Goal: Entertainment & Leisure: Consume media (video, audio)

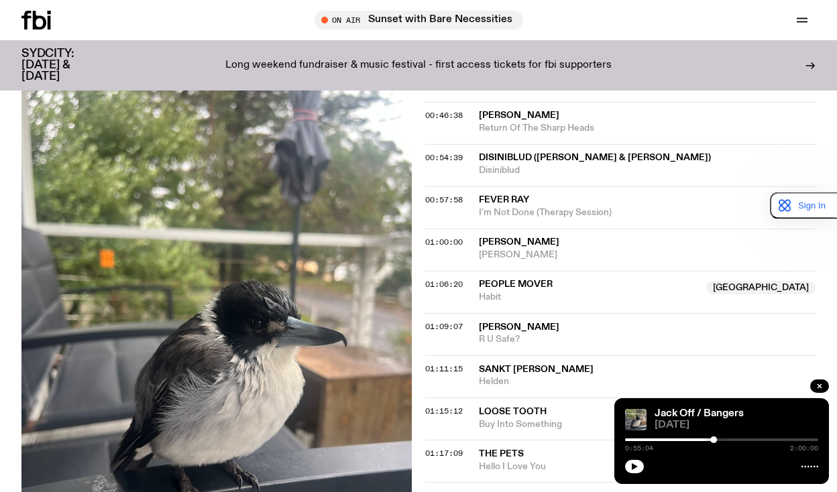
scroll to position [865, 0]
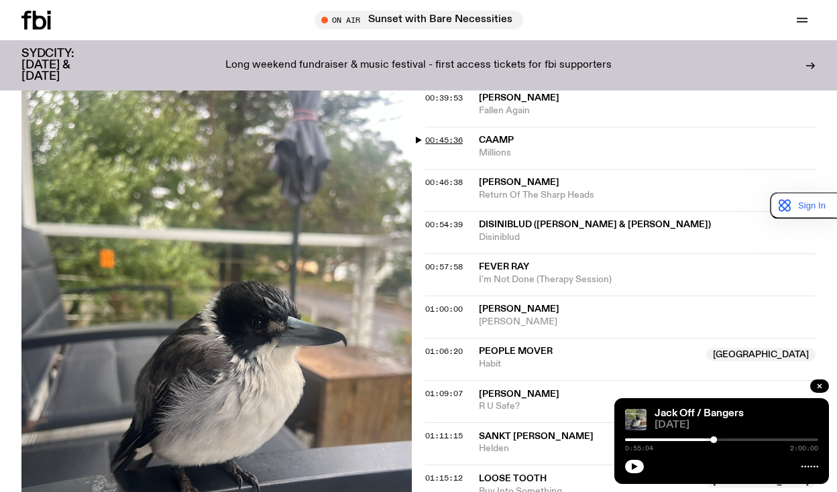
click at [441, 141] on span "00:45:36" at bounding box center [444, 140] width 38 height 11
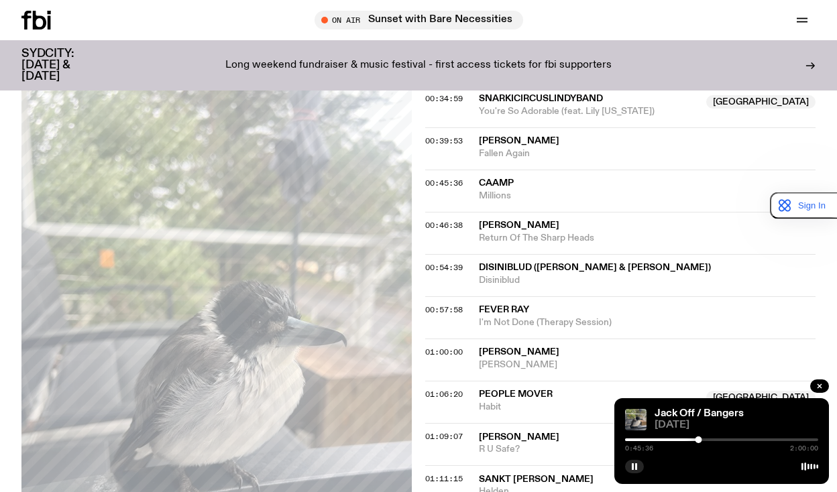
scroll to position [798, 0]
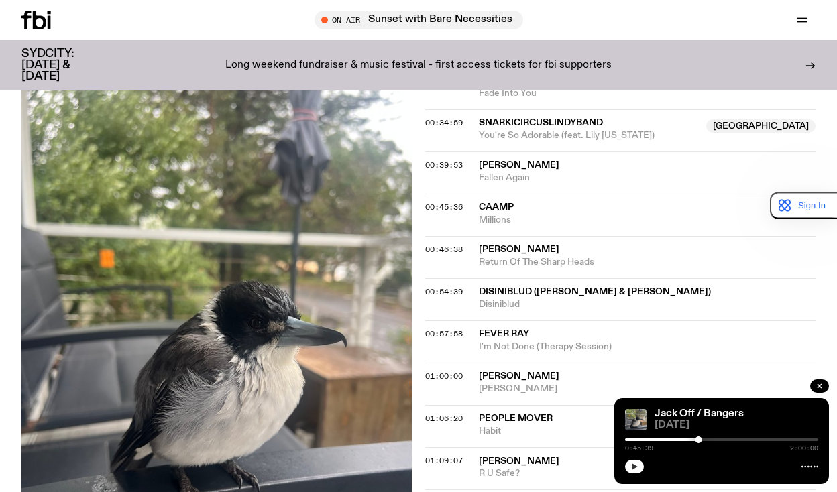
click at [629, 461] on button "button" at bounding box center [634, 466] width 19 height 13
click at [631, 466] on icon "button" at bounding box center [635, 467] width 8 height 8
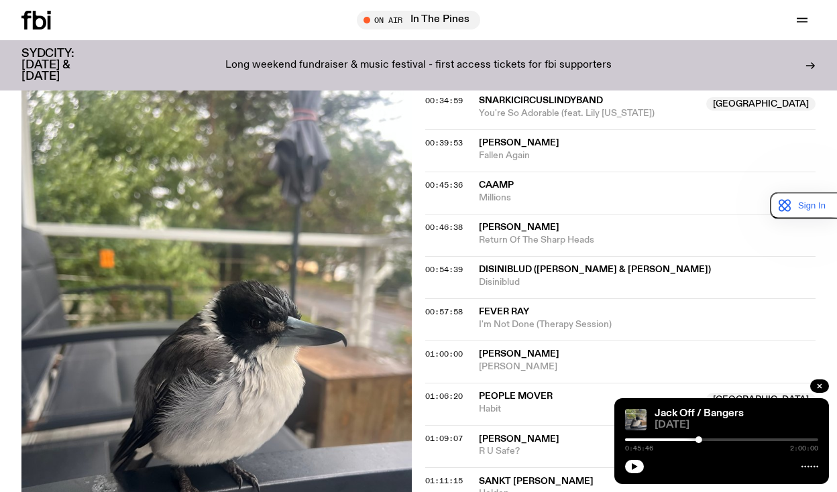
scroll to position [796, 0]
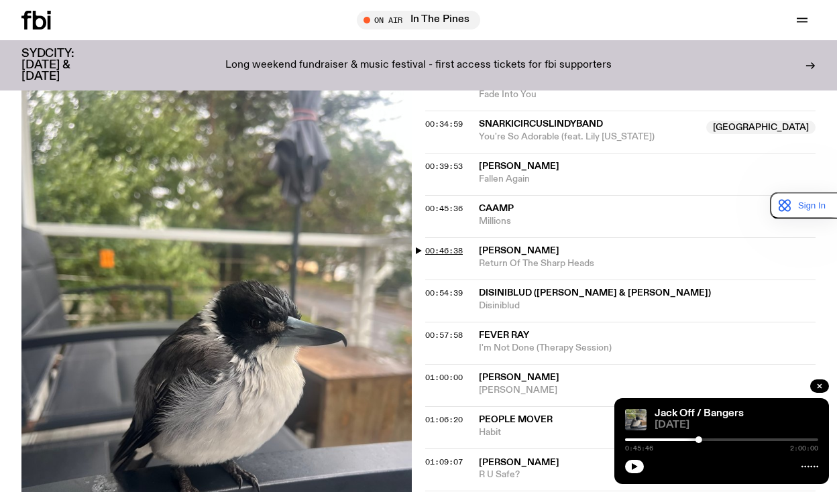
click at [443, 250] on span "00:46:38" at bounding box center [444, 251] width 38 height 11
click at [635, 464] on icon "button" at bounding box center [635, 467] width 8 height 8
click at [631, 468] on icon "button" at bounding box center [635, 467] width 8 height 8
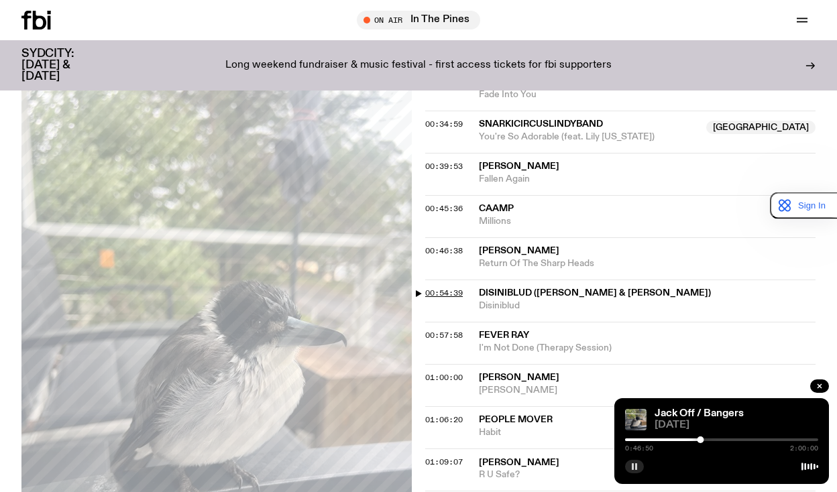
click at [441, 294] on span "00:54:39" at bounding box center [444, 293] width 38 height 11
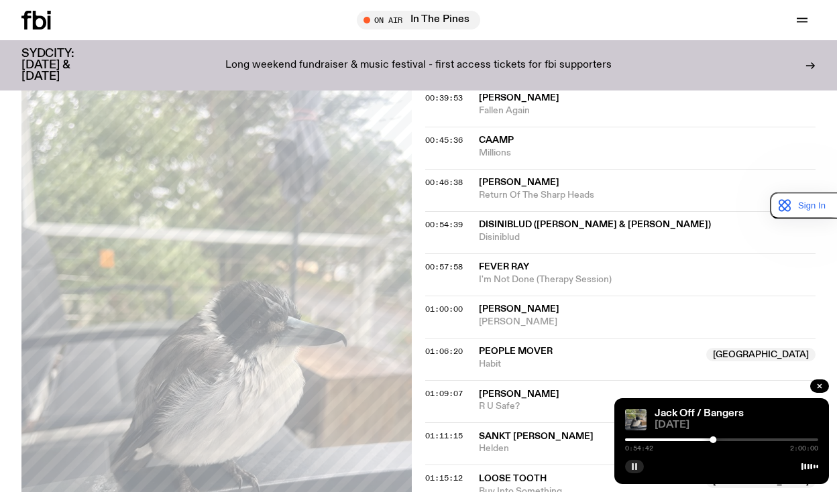
scroll to position [930, 0]
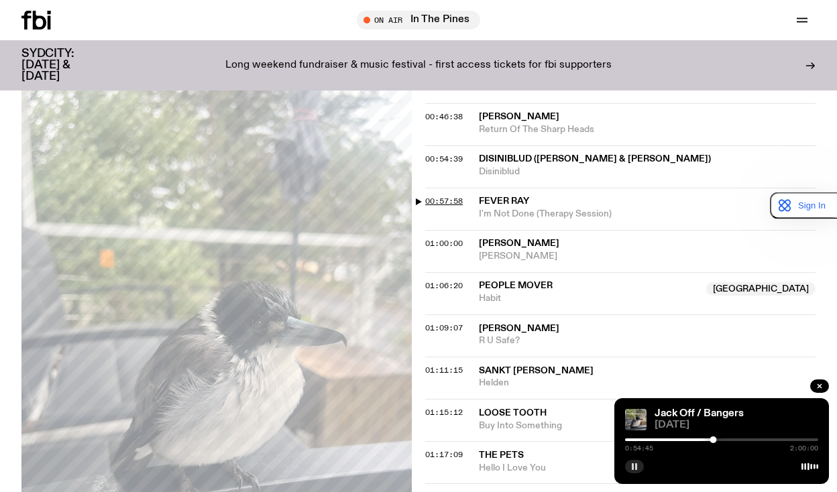
click at [443, 203] on span "00:57:58" at bounding box center [444, 201] width 38 height 11
click at [449, 242] on span "01:00:00" at bounding box center [444, 243] width 38 height 11
click at [451, 286] on span "01:06:20" at bounding box center [444, 285] width 38 height 11
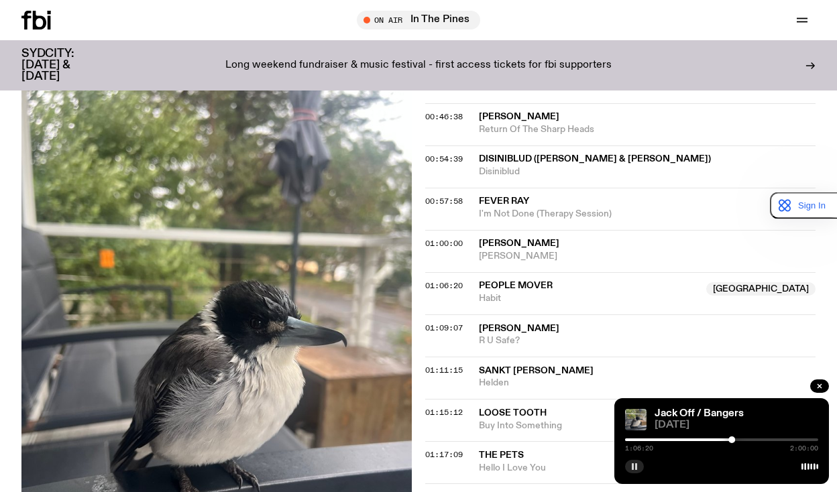
scroll to position [998, 0]
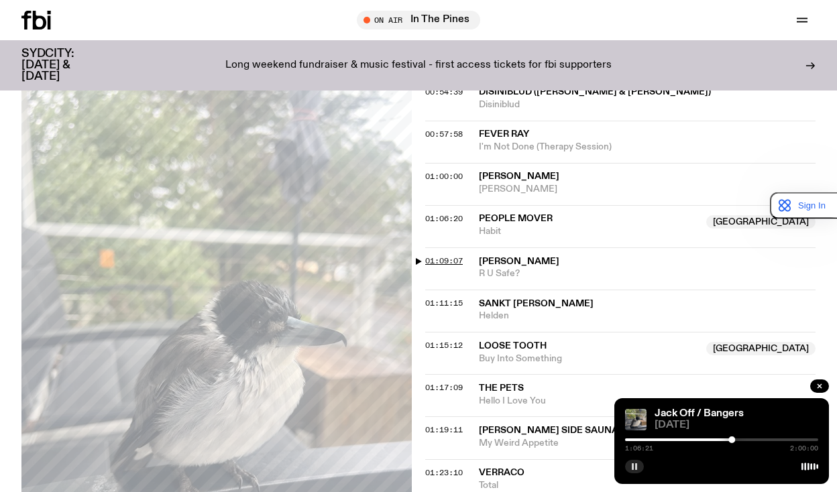
click at [428, 258] on span "01:09:07" at bounding box center [444, 261] width 38 height 11
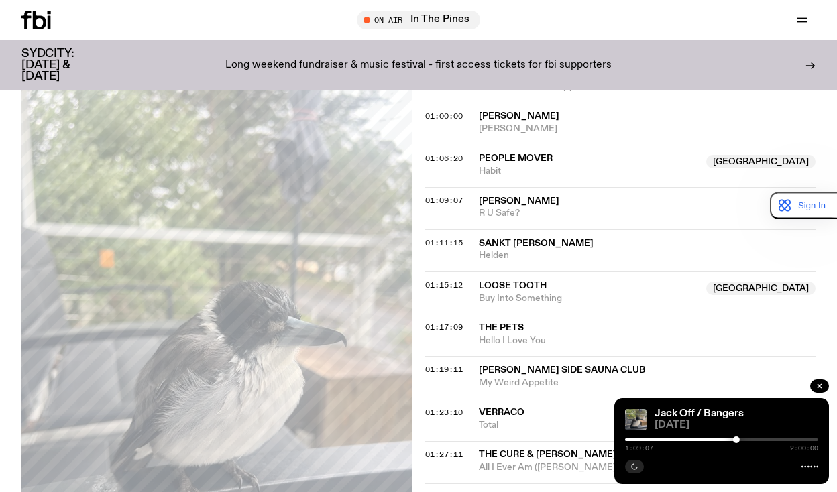
scroll to position [1132, 0]
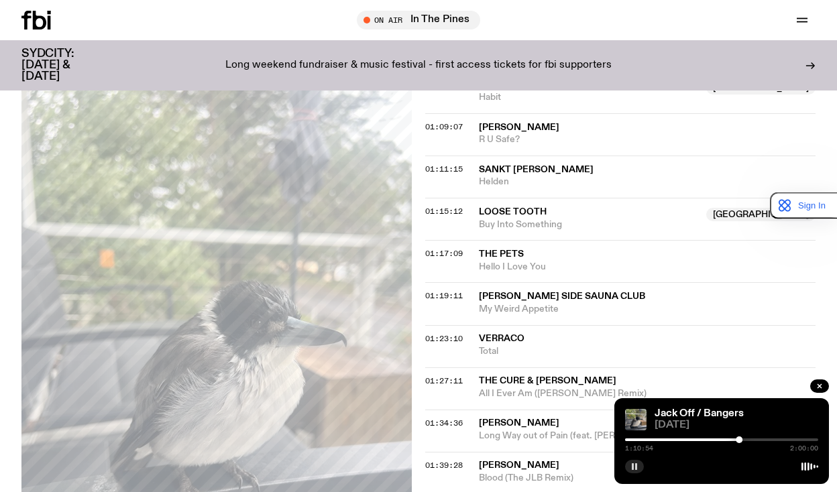
click at [757, 19] on div "On Air In The Pines Tune in live Support Us" at bounding box center [651, 20] width 330 height 19
click at [431, 172] on span "01:11:15" at bounding box center [444, 169] width 38 height 11
click at [446, 212] on span "01:15:12" at bounding box center [444, 211] width 38 height 11
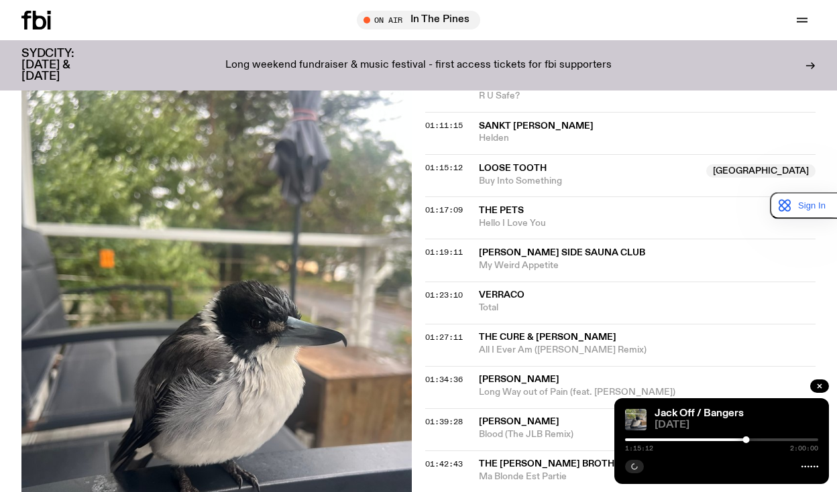
scroll to position [1199, 0]
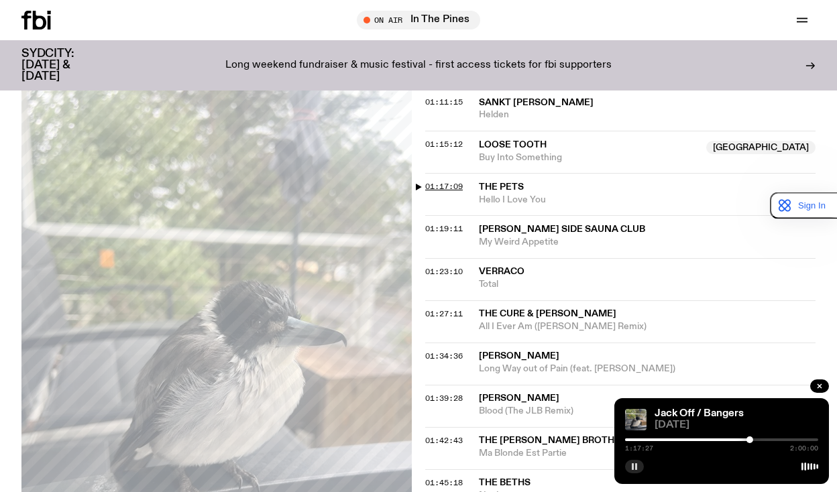
click at [445, 185] on span "01:17:09" at bounding box center [444, 186] width 38 height 11
click at [446, 223] on span "01:19:11" at bounding box center [444, 228] width 38 height 11
click at [445, 274] on span "01:23:10" at bounding box center [444, 271] width 38 height 11
click at [453, 272] on span "01:23:10" at bounding box center [444, 271] width 38 height 11
click at [443, 313] on span "01:27:11" at bounding box center [444, 314] width 38 height 11
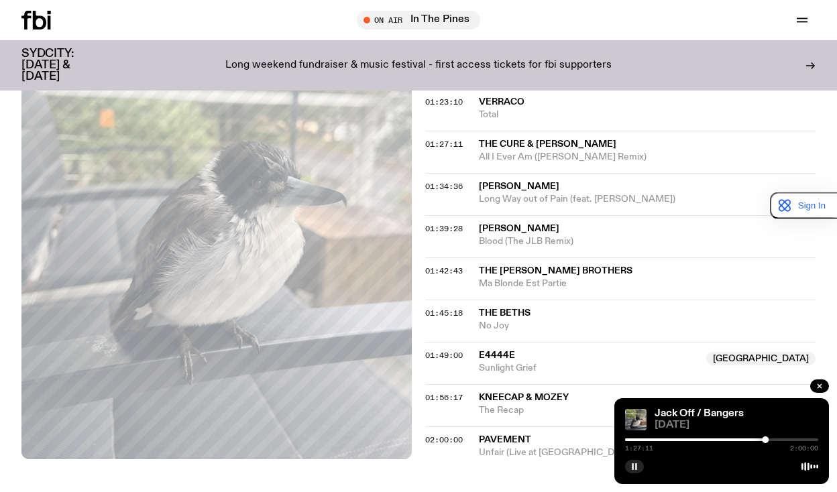
scroll to position [1400, 0]
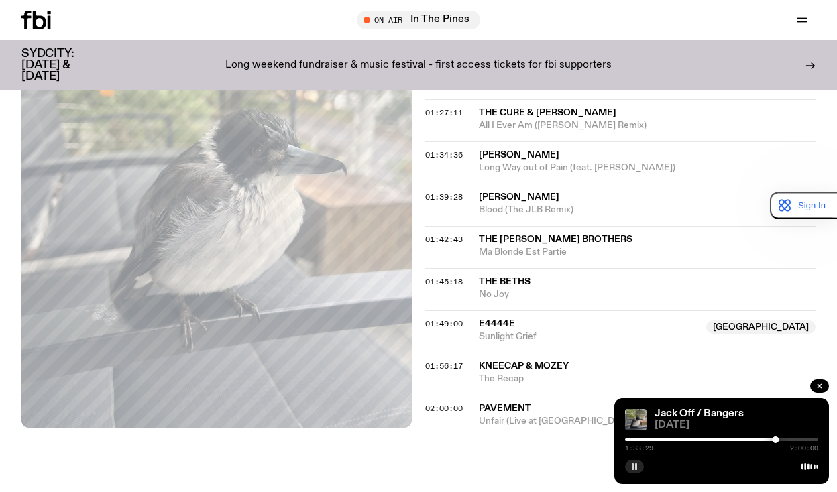
click at [631, 468] on button "button" at bounding box center [634, 466] width 19 height 13
click at [449, 197] on span "01:39:28" at bounding box center [444, 197] width 38 height 11
click at [436, 239] on span "01:42:43" at bounding box center [444, 239] width 38 height 11
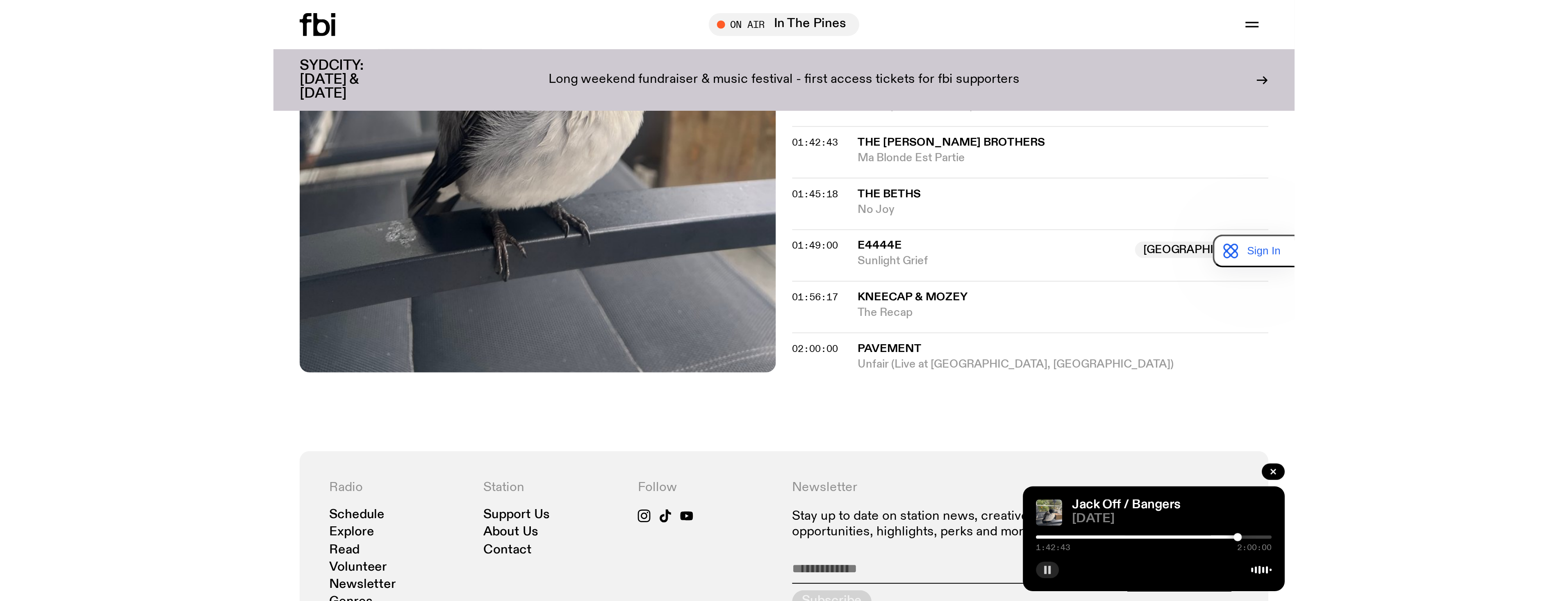
scroll to position [938, 0]
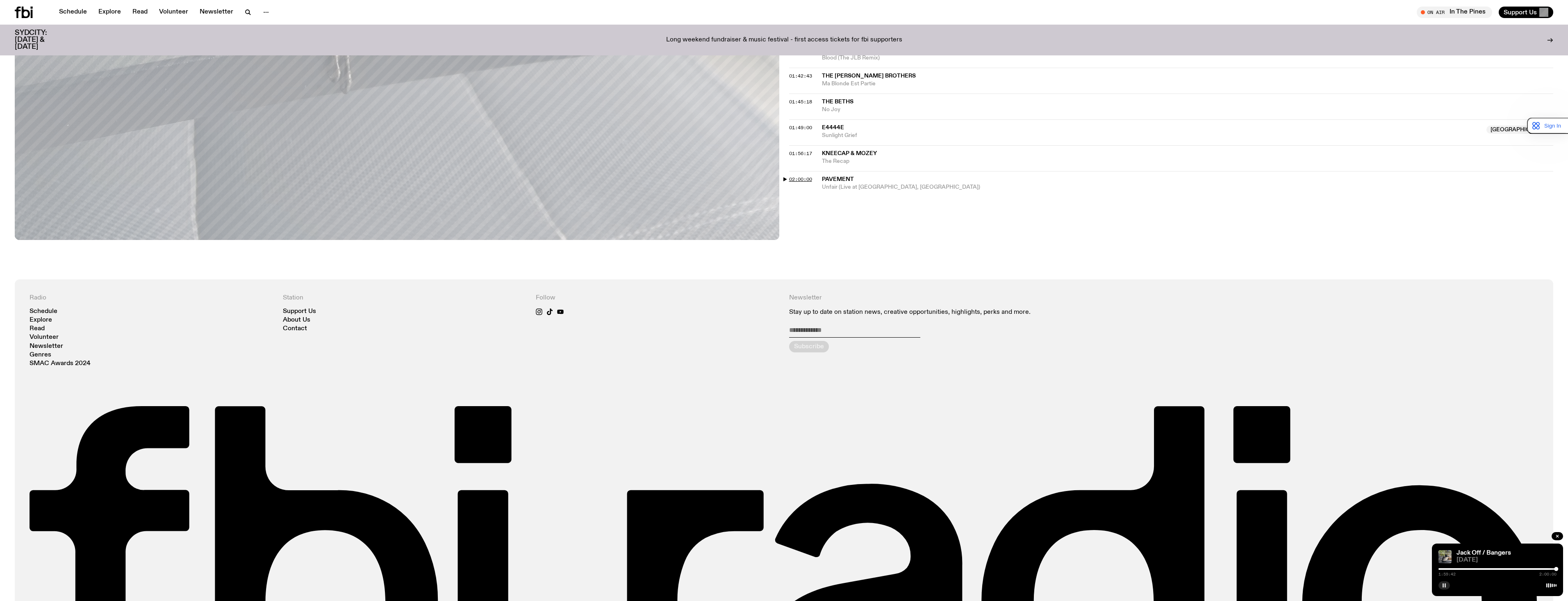
click at [511, 177] on span "02:00:00" at bounding box center [800, 179] width 23 height 7
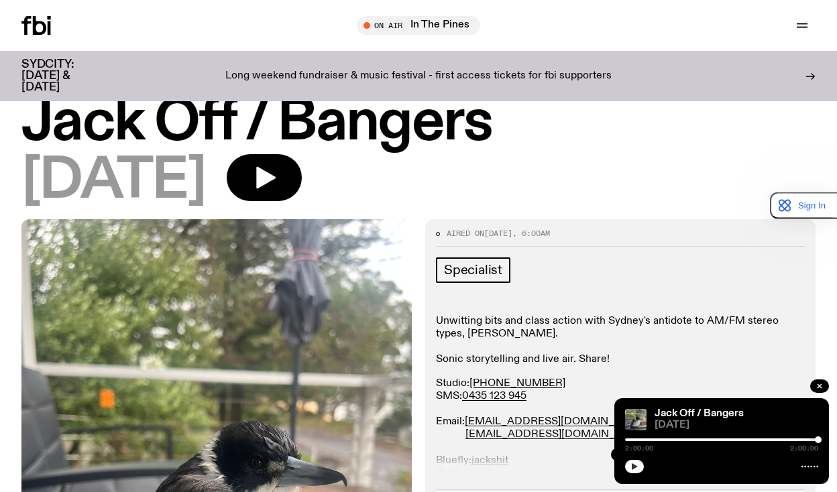
scroll to position [0, 0]
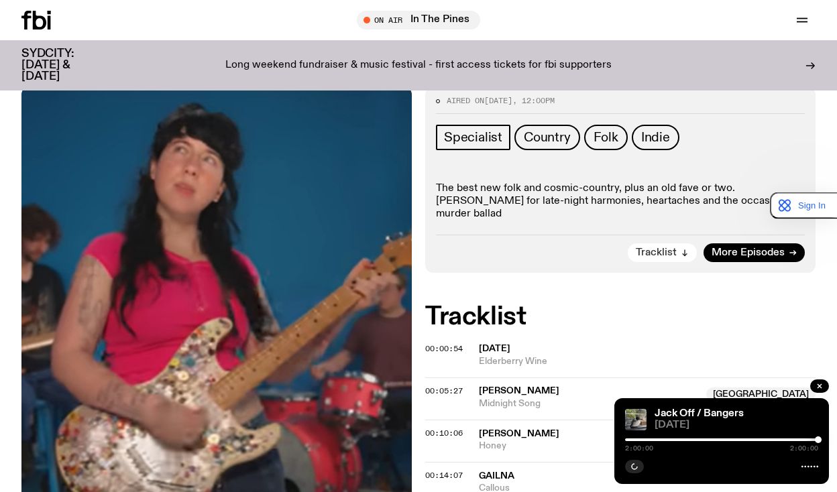
scroll to position [129, 0]
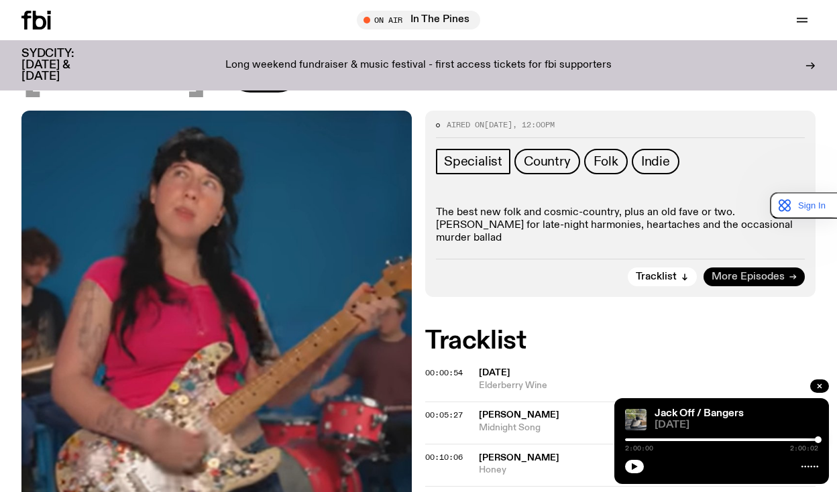
click at [775, 275] on span "More Episodes" at bounding box center [748, 277] width 73 height 10
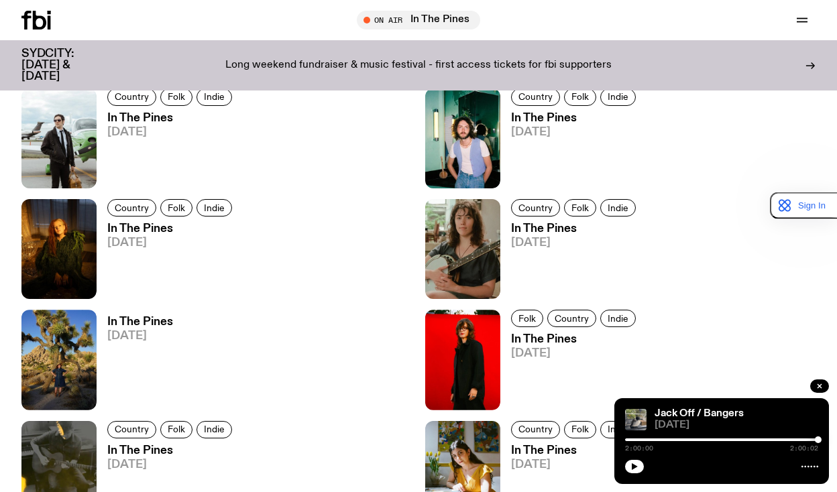
scroll to position [999, 0]
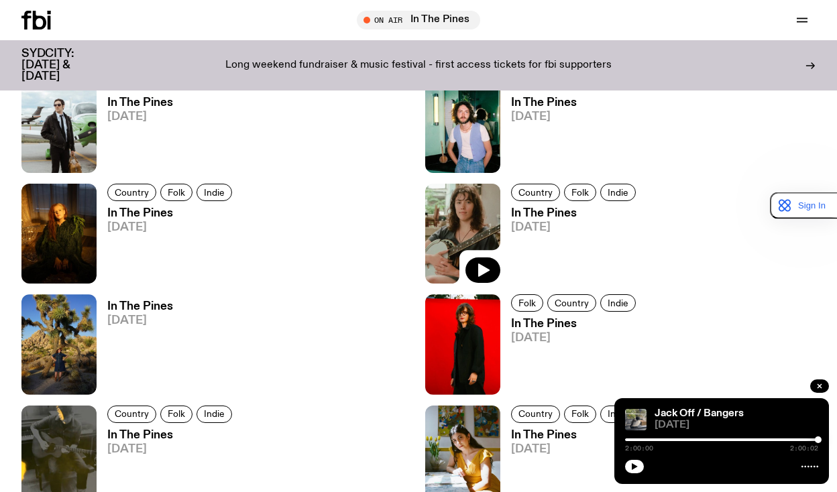
click at [475, 203] on img at bounding box center [462, 234] width 75 height 100
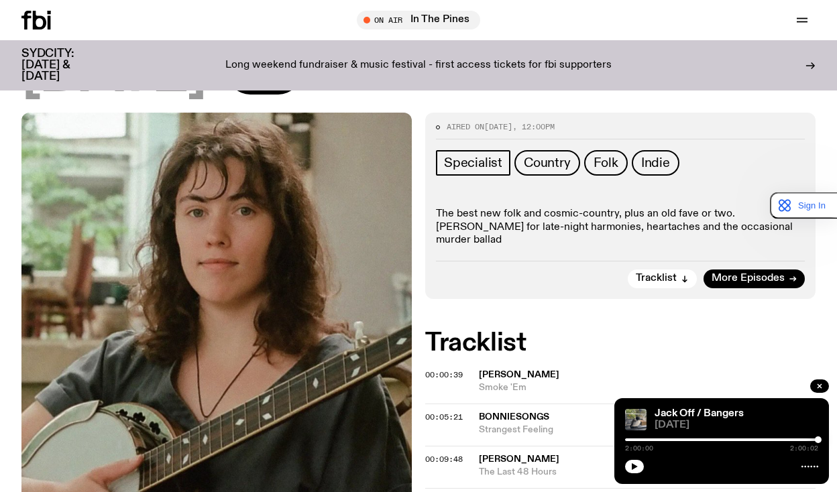
scroll to position [128, 0]
click at [449, 373] on span "00:00:39" at bounding box center [444, 374] width 38 height 11
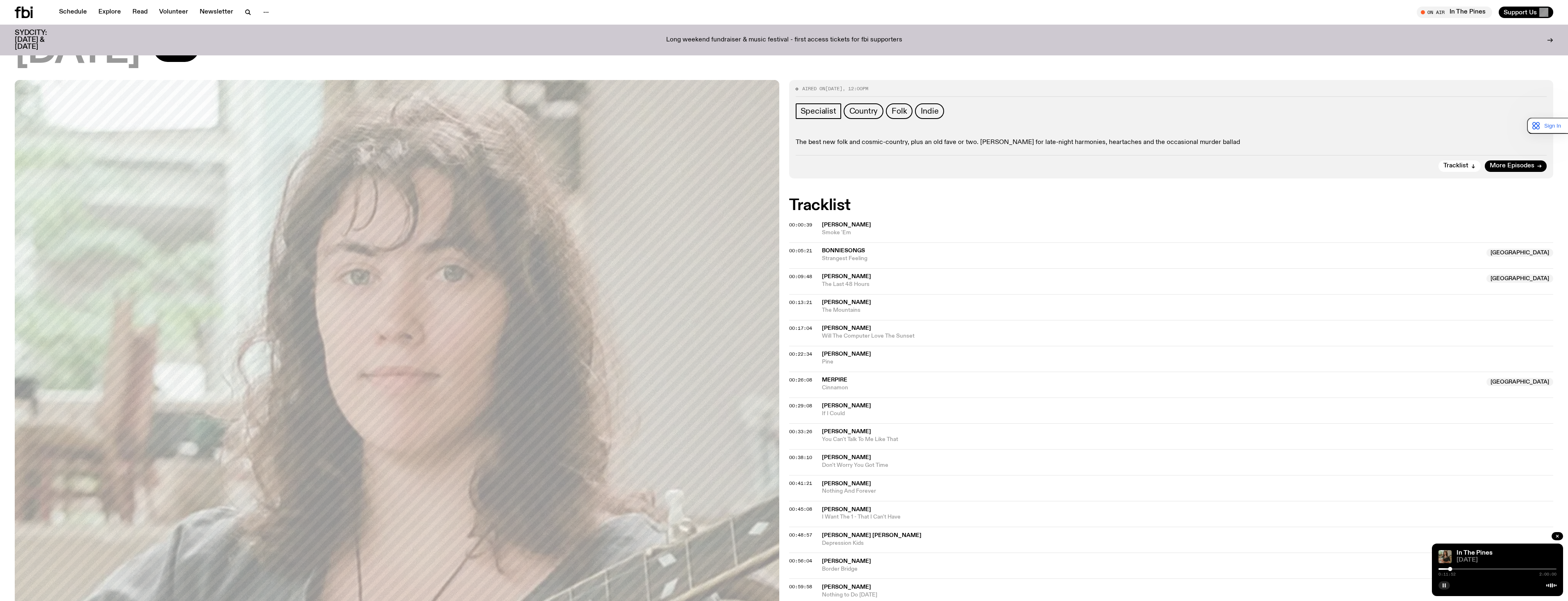
click at [511, 301] on button "button" at bounding box center [1444, 585] width 12 height 8
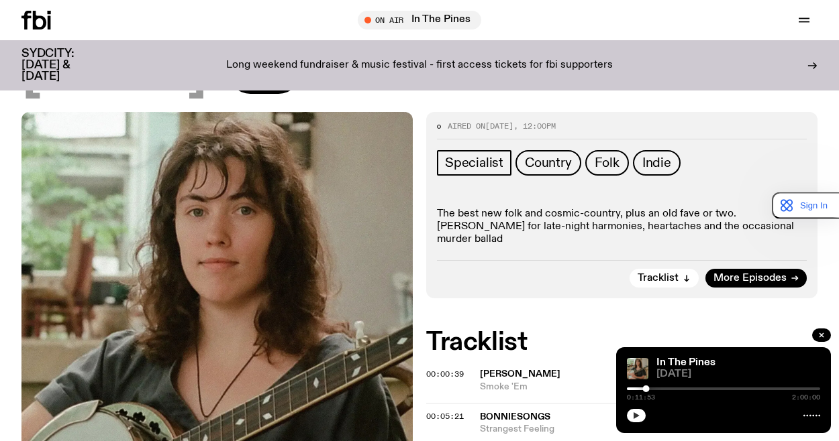
click at [631, 417] on button "button" at bounding box center [636, 415] width 19 height 13
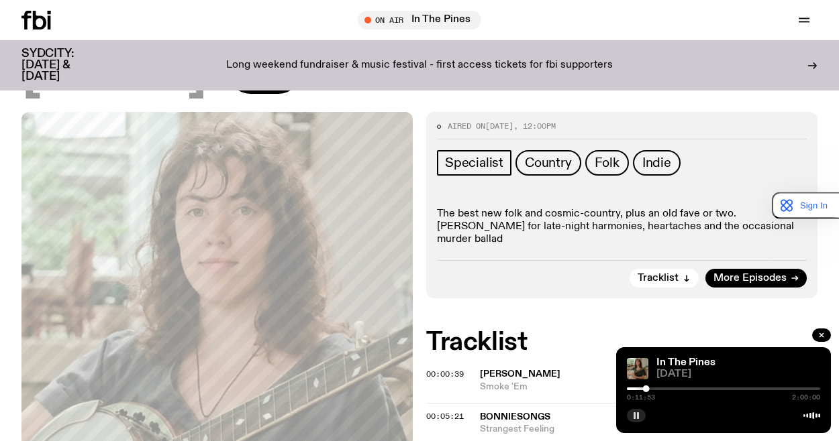
click at [631, 417] on button "button" at bounding box center [636, 415] width 19 height 13
